Goal: Information Seeking & Learning: Learn about a topic

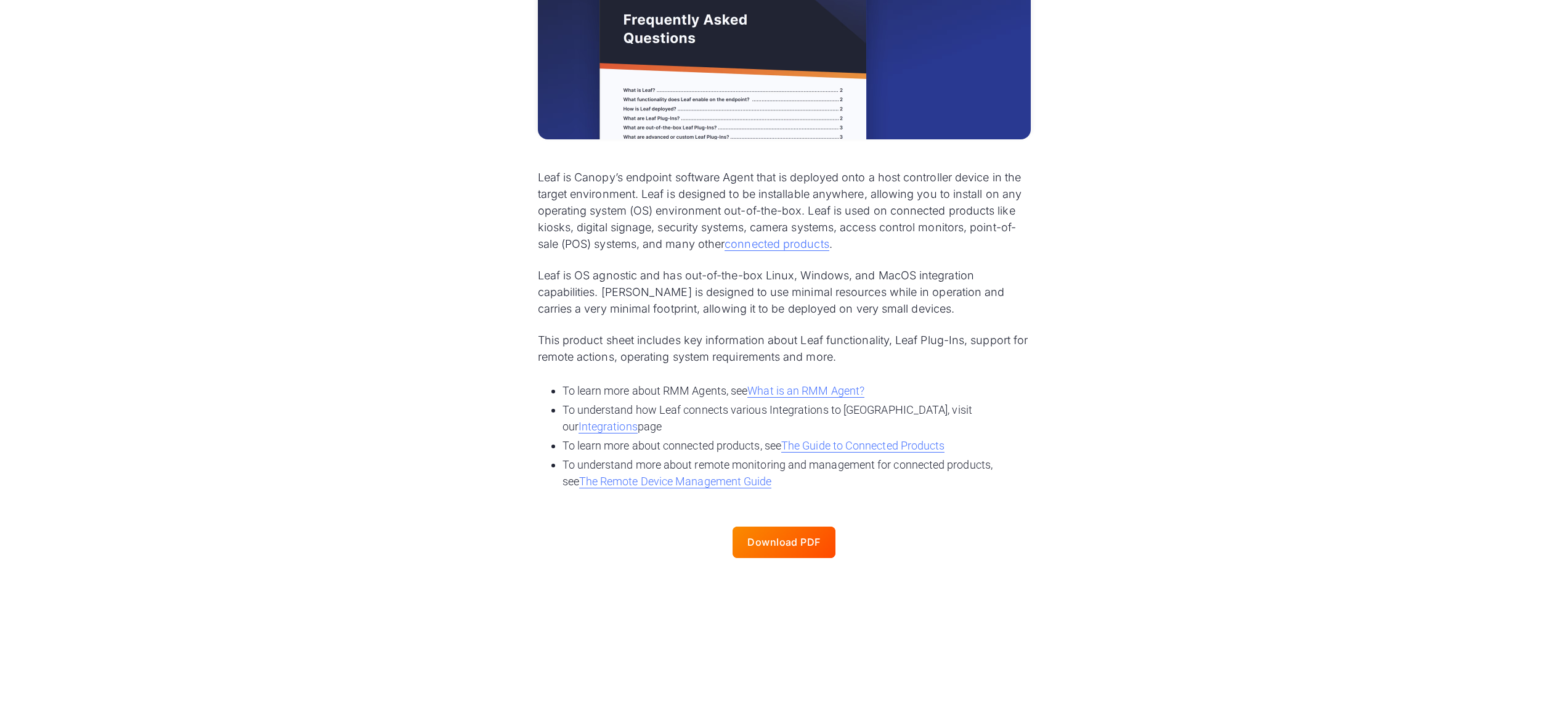
scroll to position [444, 0]
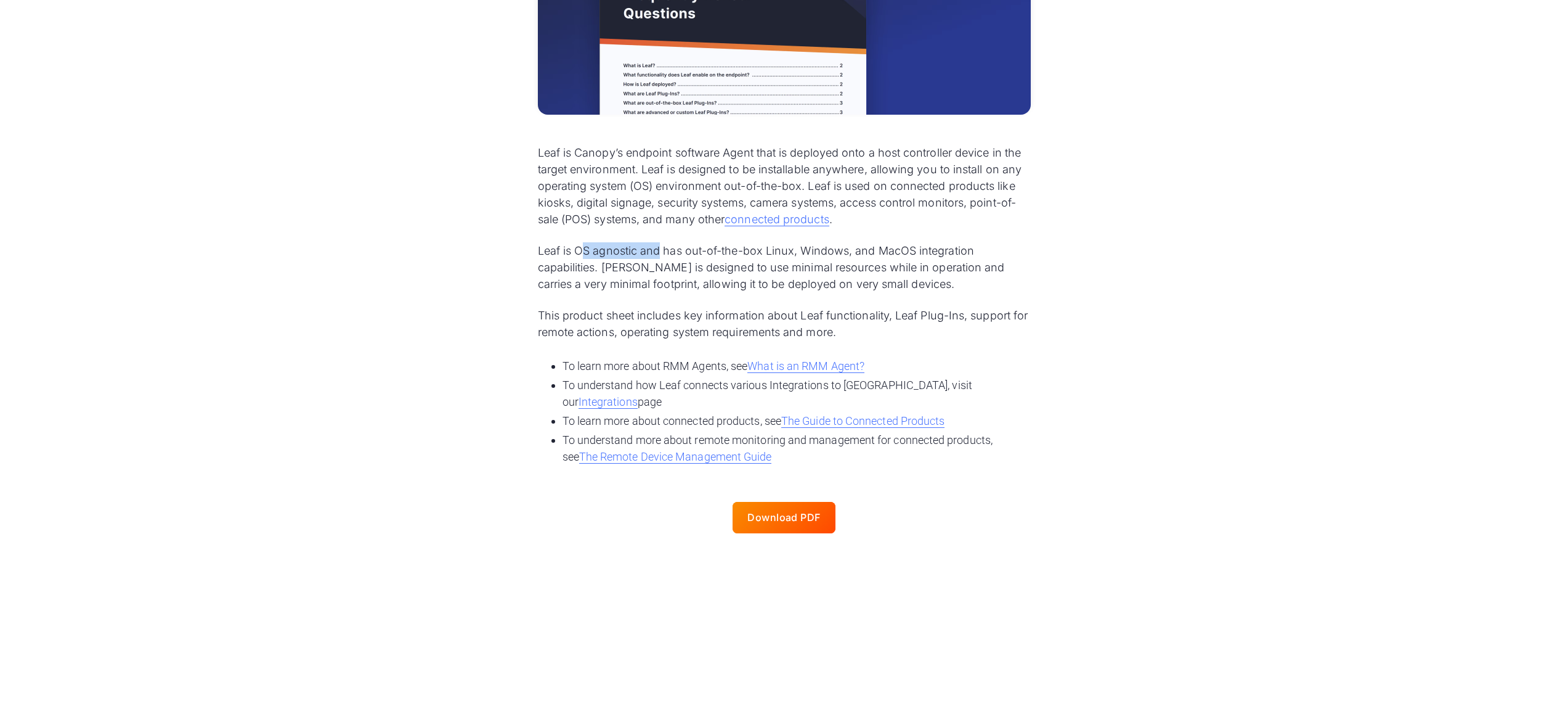
drag, startPoint x: 585, startPoint y: 256, endPoint x: 658, endPoint y: 255, distance: 73.0
click at [658, 255] on p "Leaf is OS agnostic and has out-of-the-box Linux, Windows, and MacOS integratio…" at bounding box center [784, 267] width 493 height 50
click at [655, 280] on p "Leaf is OS agnostic and has out-of-the-box Linux, Windows, and MacOS integratio…" at bounding box center [784, 267] width 493 height 50
drag, startPoint x: 747, startPoint y: 275, endPoint x: 833, endPoint y: 272, distance: 86.1
click at [833, 272] on p "Leaf is OS agnostic and has out-of-the-box Linux, Windows, and MacOS integratio…" at bounding box center [784, 267] width 493 height 50
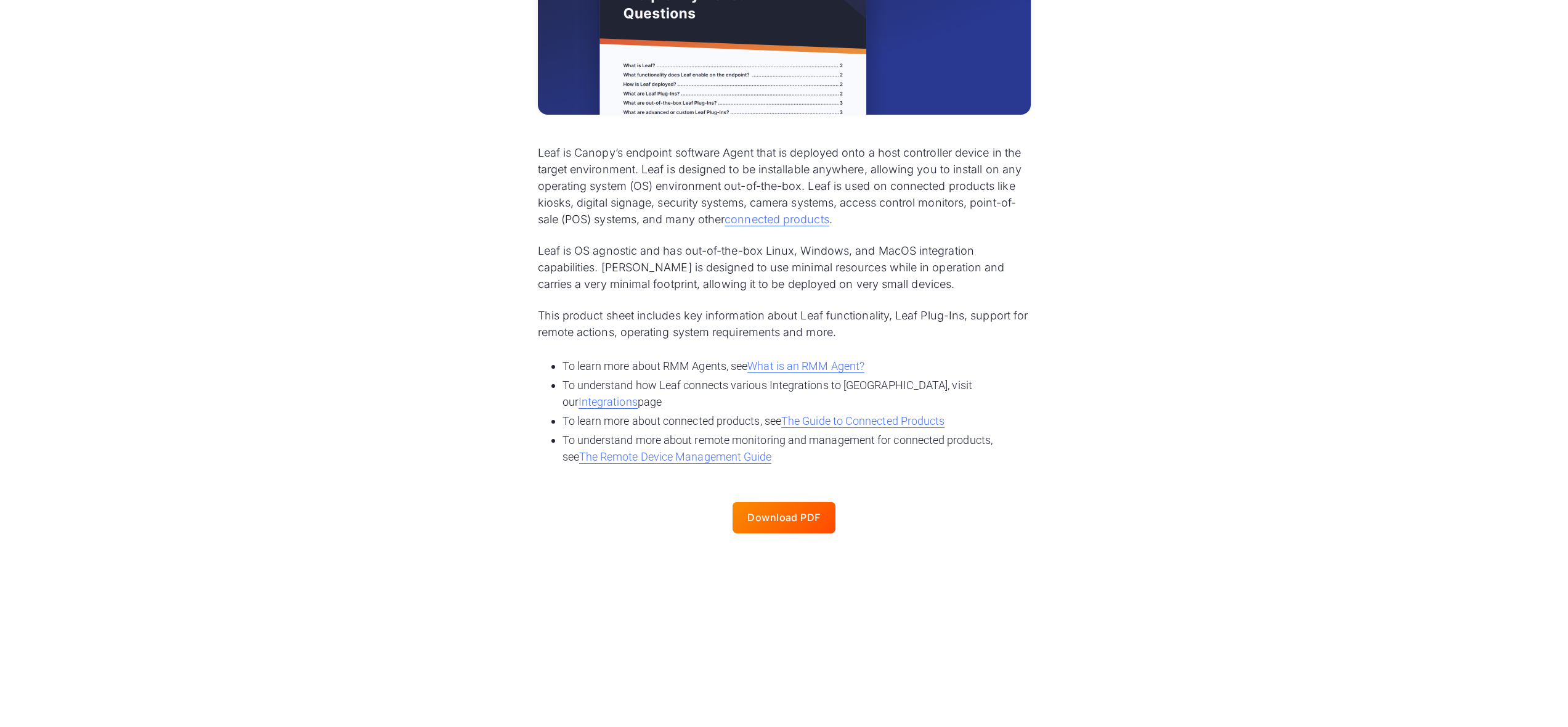
click at [815, 279] on p "Leaf is OS agnostic and has out-of-the-box Linux, Windows, and MacOS integratio…" at bounding box center [784, 267] width 493 height 50
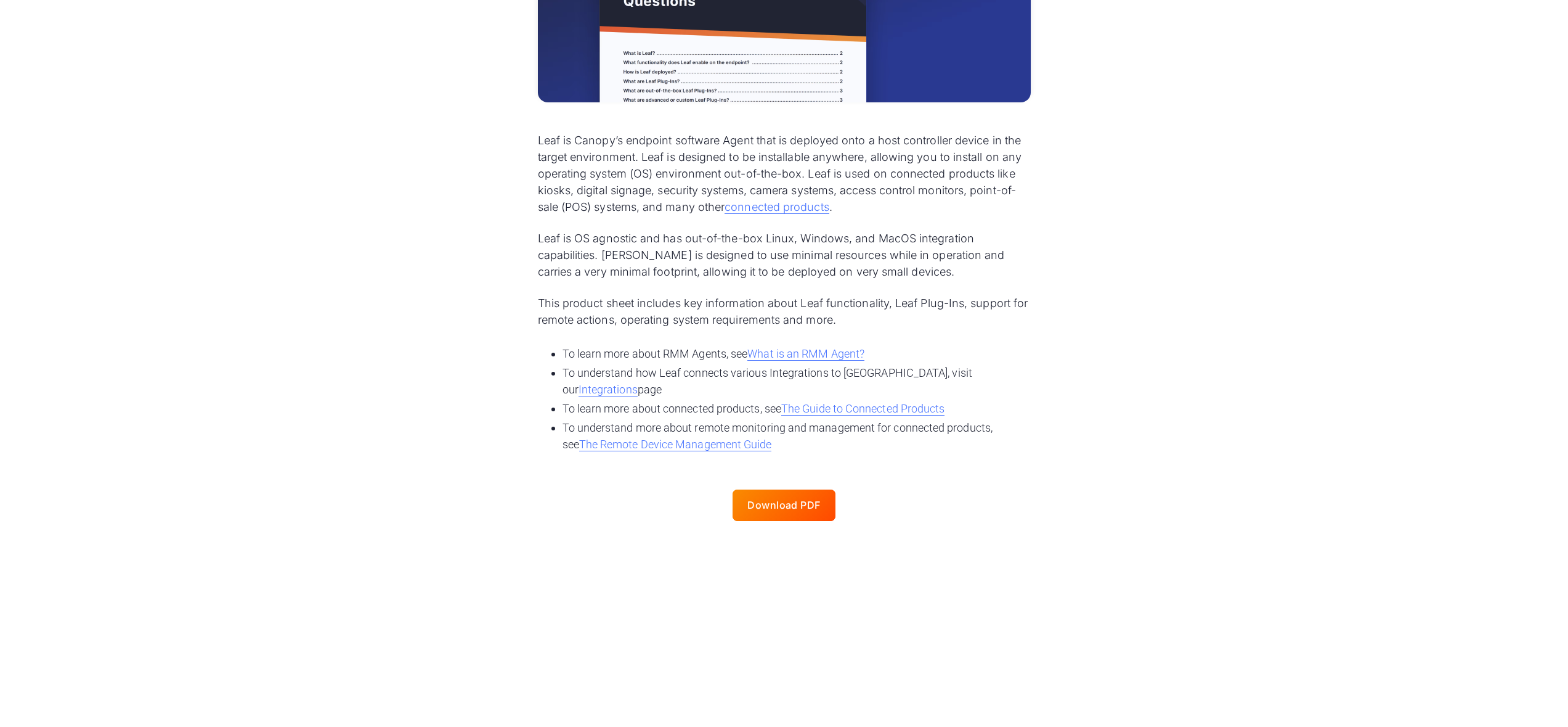
scroll to position [469, 0]
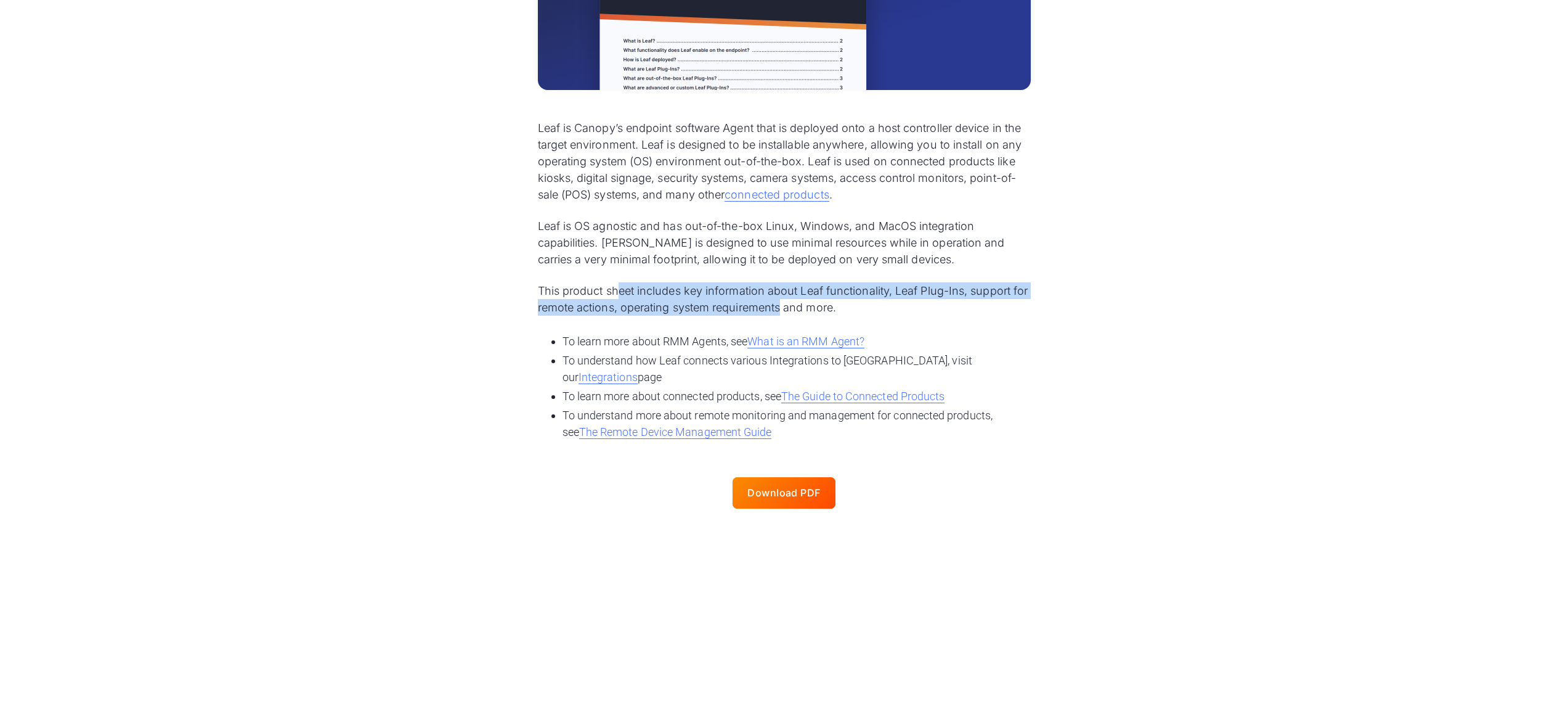
drag, startPoint x: 617, startPoint y: 288, endPoint x: 781, endPoint y: 300, distance: 164.4
click at [780, 300] on p "This product sheet includes key information about Leaf functionality, Leaf Plug…" at bounding box center [784, 299] width 493 height 33
click at [781, 300] on p "This product sheet includes key information about Leaf functionality, Leaf Plug…" at bounding box center [784, 299] width 493 height 33
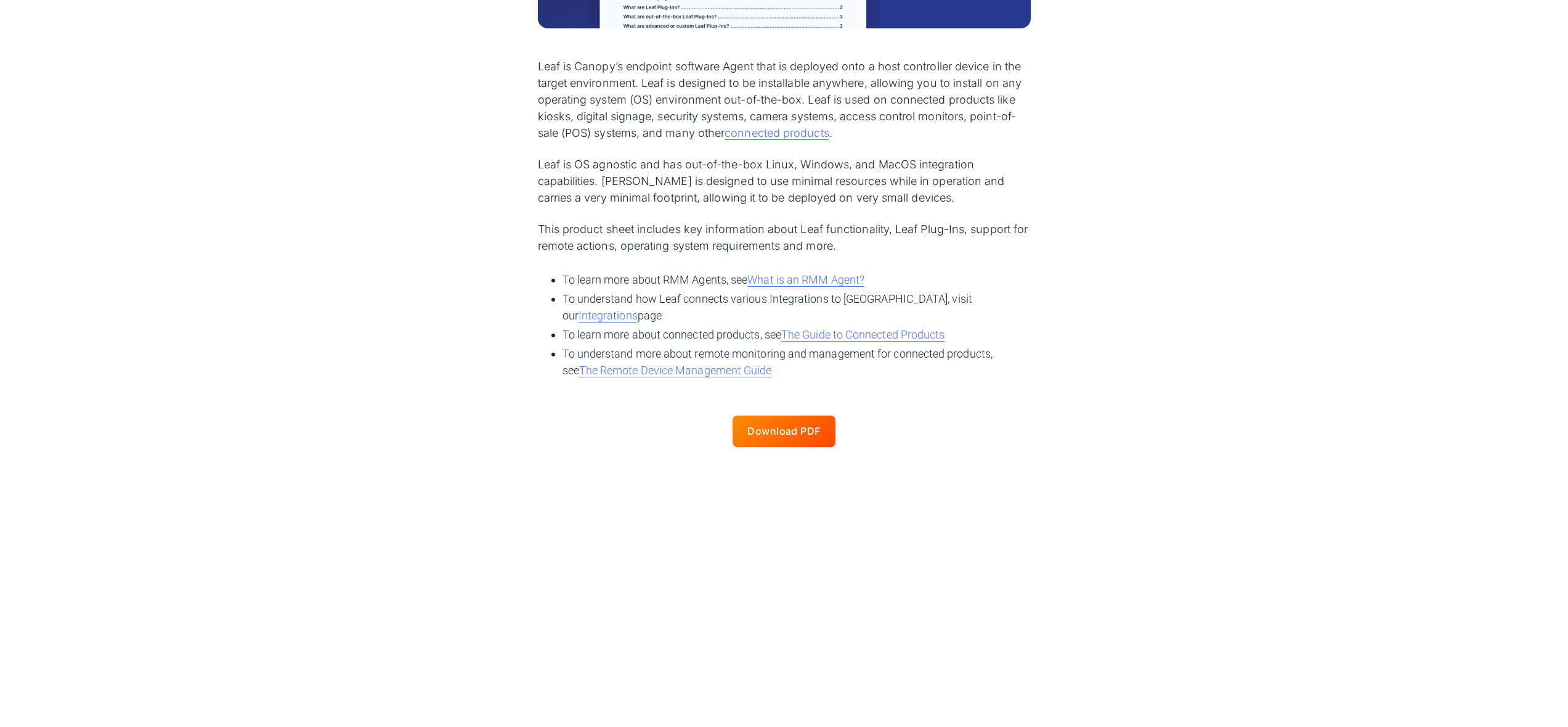
scroll to position [999, 0]
